Goal: Transaction & Acquisition: Book appointment/travel/reservation

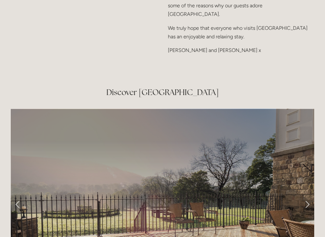
scroll to position [956, 0]
click at [309, 195] on link "Next Slide" at bounding box center [307, 204] width 14 height 19
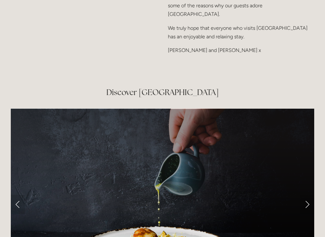
click at [307, 195] on link "Next Slide" at bounding box center [307, 204] width 14 height 19
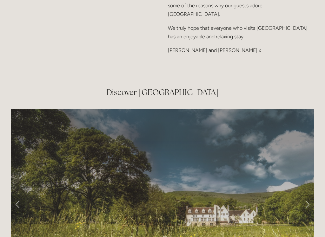
click at [305, 195] on link "Next Slide" at bounding box center [307, 204] width 14 height 19
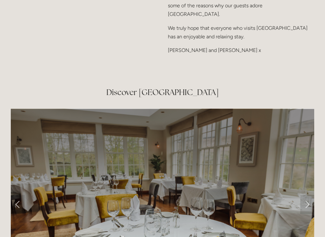
click at [308, 195] on link "Next Slide" at bounding box center [307, 204] width 14 height 19
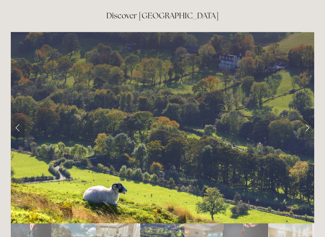
scroll to position [1033, 0]
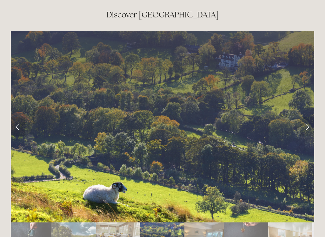
click at [304, 117] on link "Next Slide" at bounding box center [307, 126] width 14 height 19
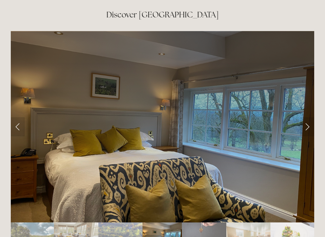
click at [304, 117] on link "Next Slide" at bounding box center [307, 126] width 14 height 19
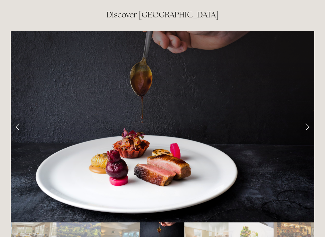
click at [301, 117] on link "Next Slide" at bounding box center [307, 126] width 14 height 19
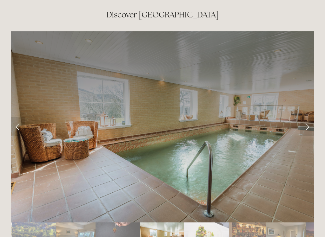
click at [305, 117] on link "Next Slide" at bounding box center [307, 126] width 14 height 19
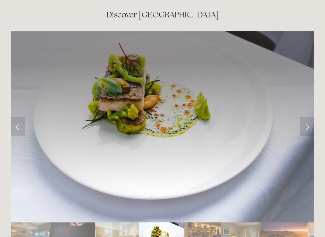
click at [303, 117] on link "Next Slide" at bounding box center [307, 126] width 14 height 19
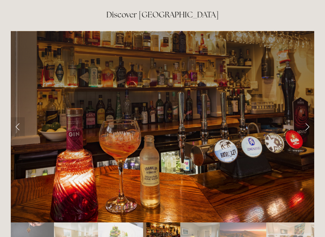
click at [309, 117] on link "Next Slide" at bounding box center [307, 126] width 14 height 19
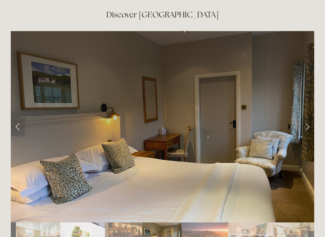
click at [305, 117] on link "Next Slide" at bounding box center [307, 126] width 14 height 19
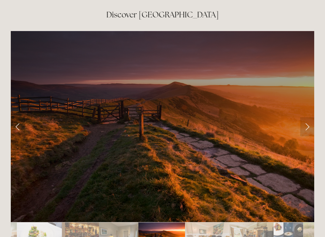
click at [305, 117] on link "Next Slide" at bounding box center [307, 126] width 14 height 19
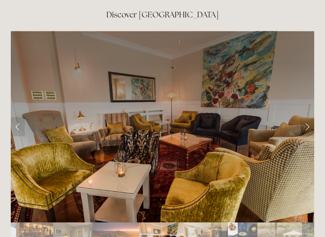
click at [308, 117] on link "Next Slide" at bounding box center [307, 126] width 14 height 19
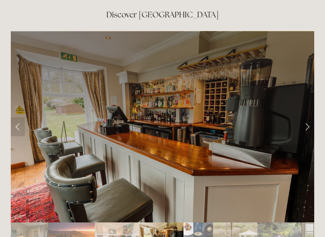
click at [309, 117] on link "Next Slide" at bounding box center [307, 126] width 14 height 19
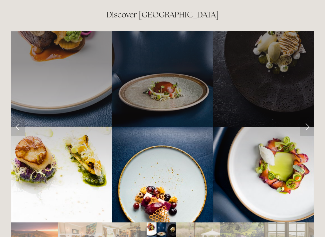
click at [306, 117] on link "Next Slide" at bounding box center [307, 126] width 14 height 19
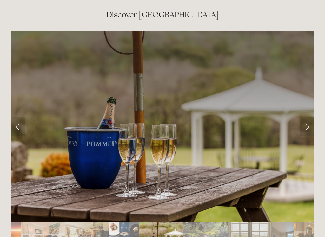
click at [305, 117] on link "Next Slide" at bounding box center [307, 126] width 14 height 19
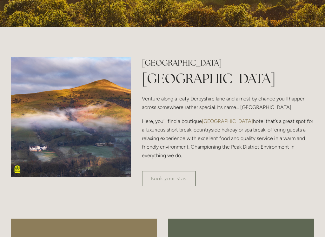
scroll to position [174, 0]
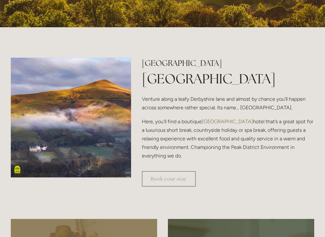
click at [165, 178] on link "Book your stay" at bounding box center [169, 179] width 54 height 16
